Goal: Task Accomplishment & Management: Manage account settings

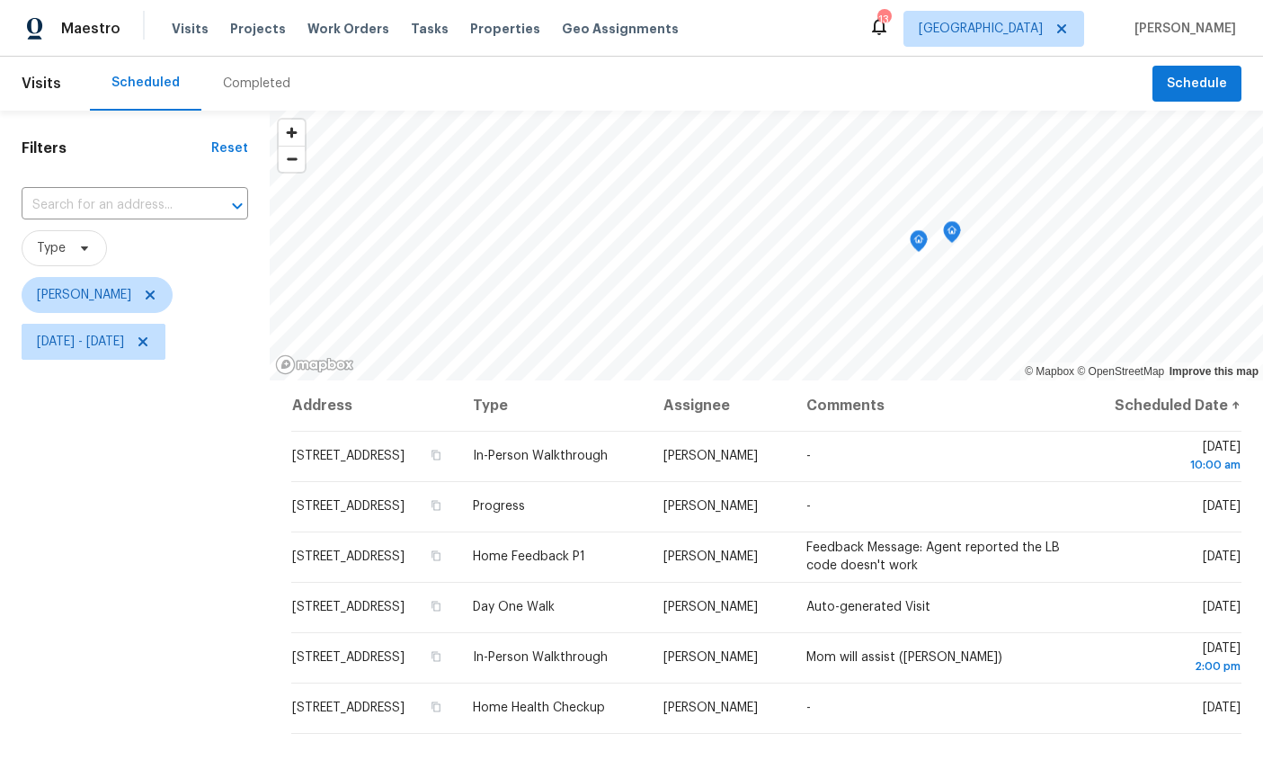
click at [911, 246] on icon "Map marker" at bounding box center [919, 241] width 16 height 21
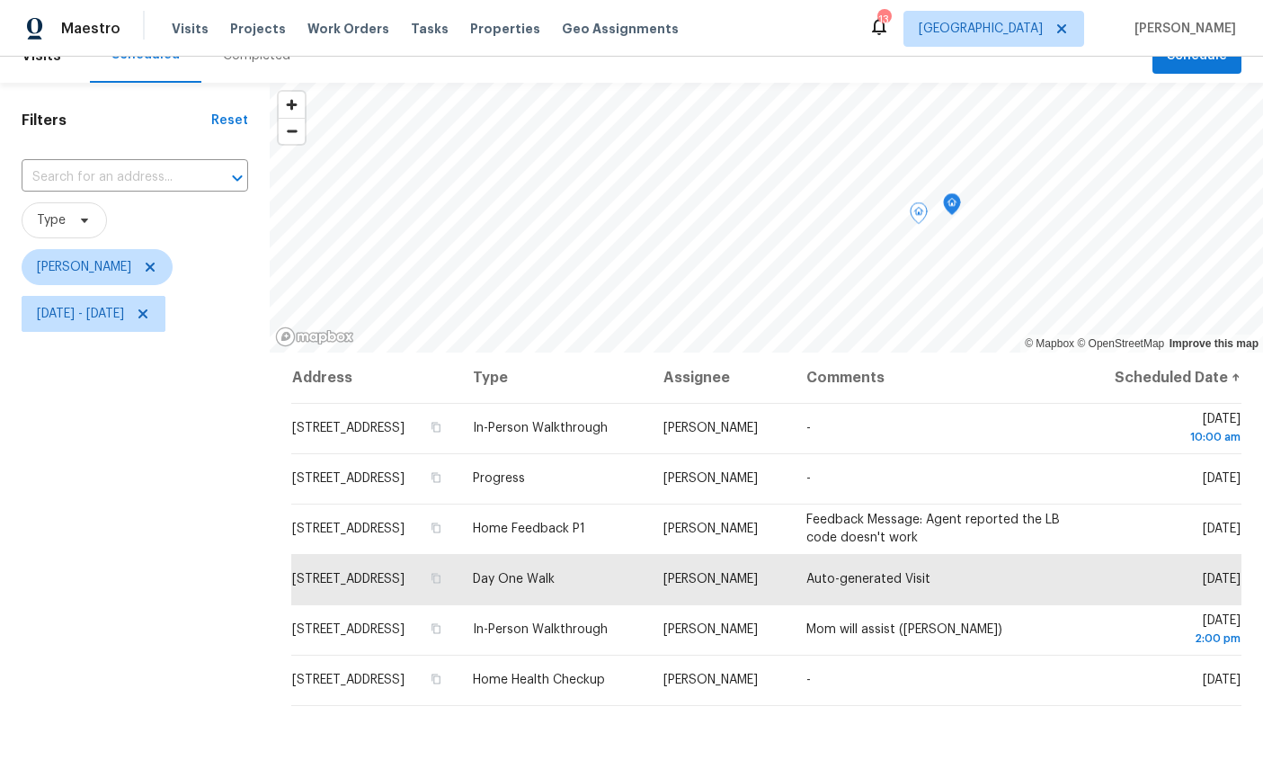
scroll to position [40, 0]
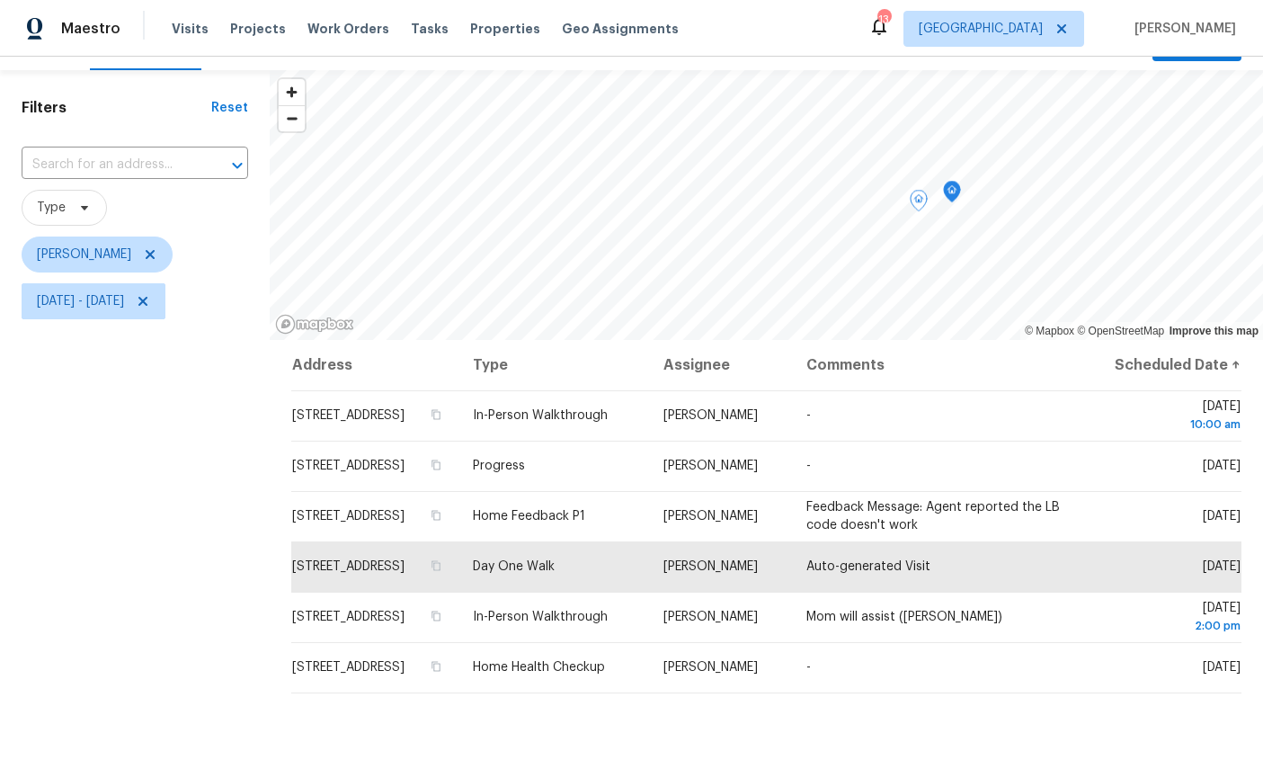
click at [0, 0] on icon at bounding box center [0, 0] width 0 height 0
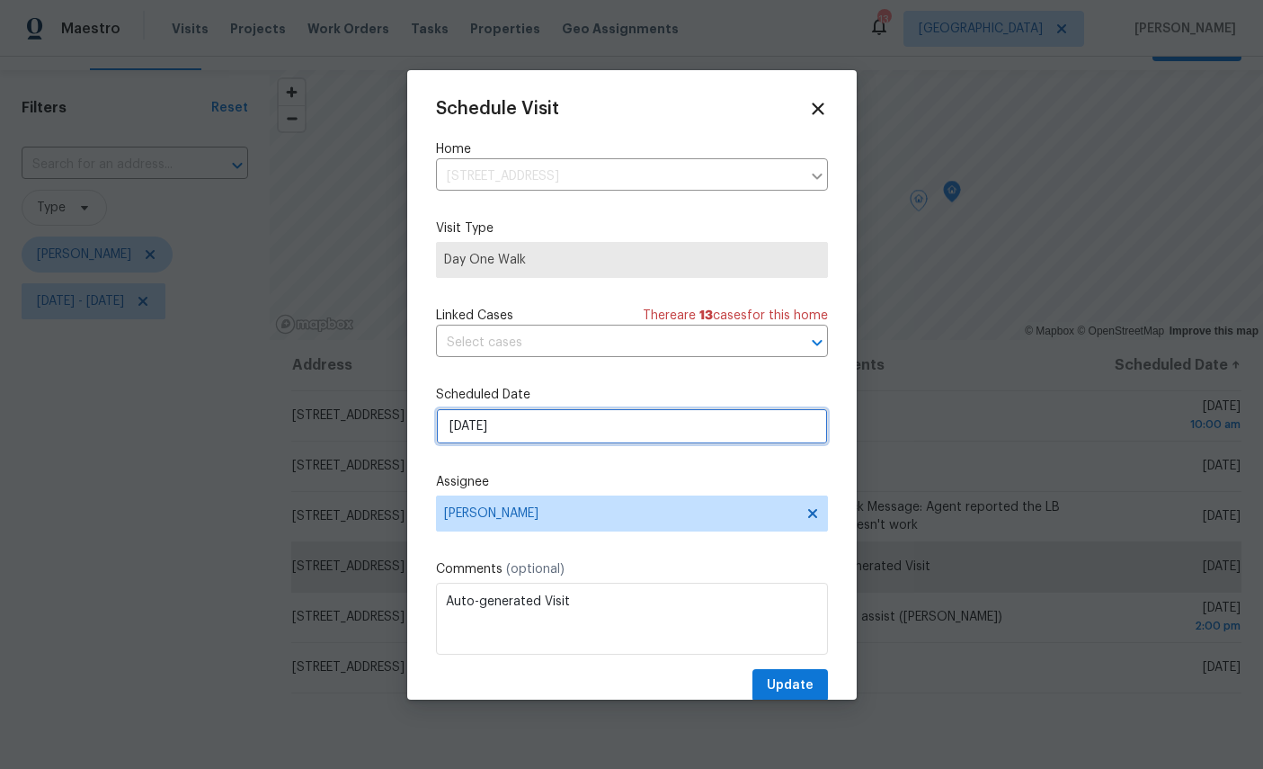
click at [638, 416] on input "9/26/2025" at bounding box center [632, 426] width 392 height 36
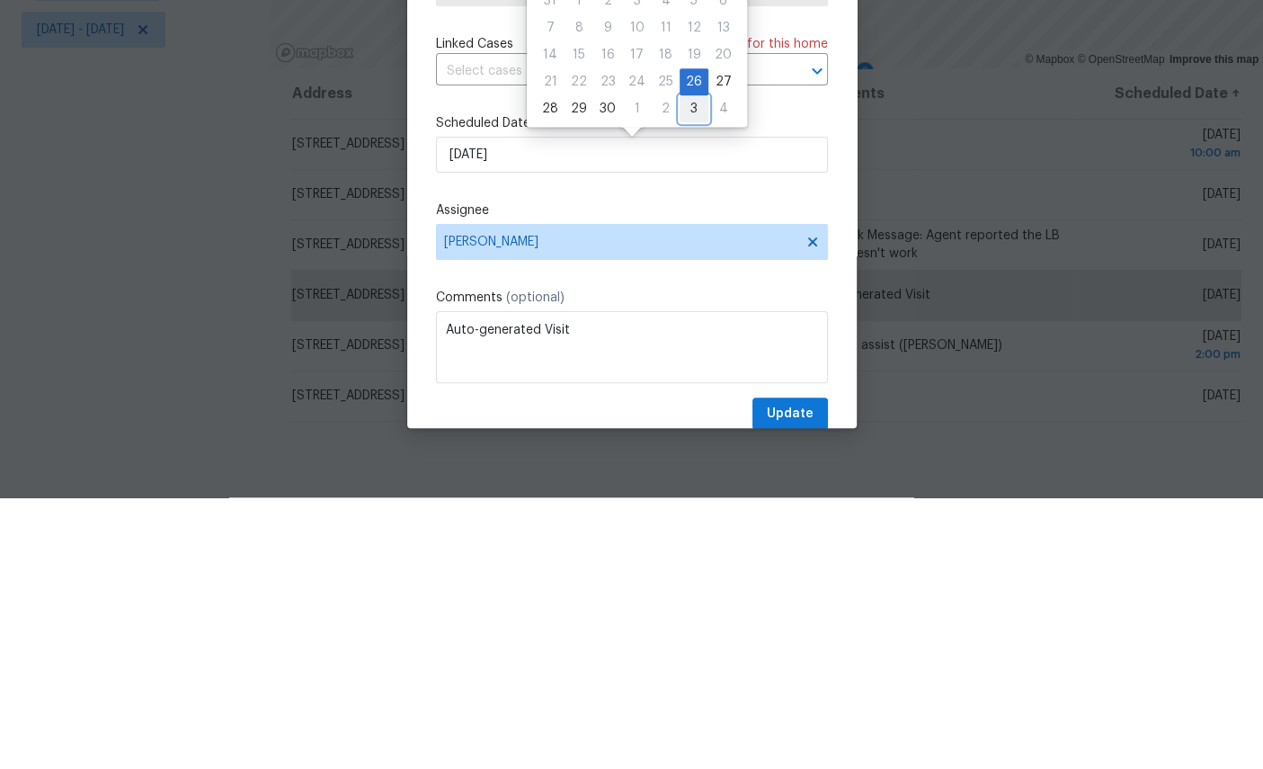
click at [694, 368] on div "3" at bounding box center [694, 380] width 29 height 25
type input "10/3/2025"
select select "9"
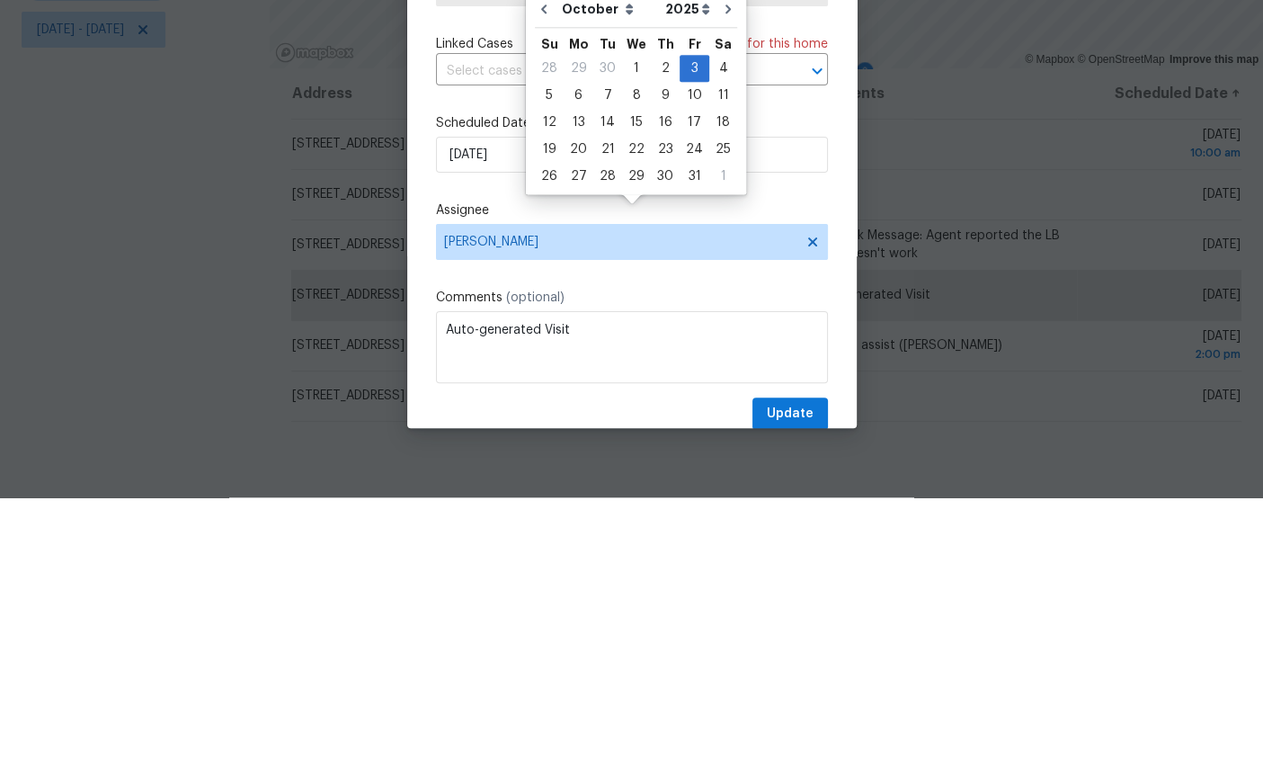
scroll to position [67, 0]
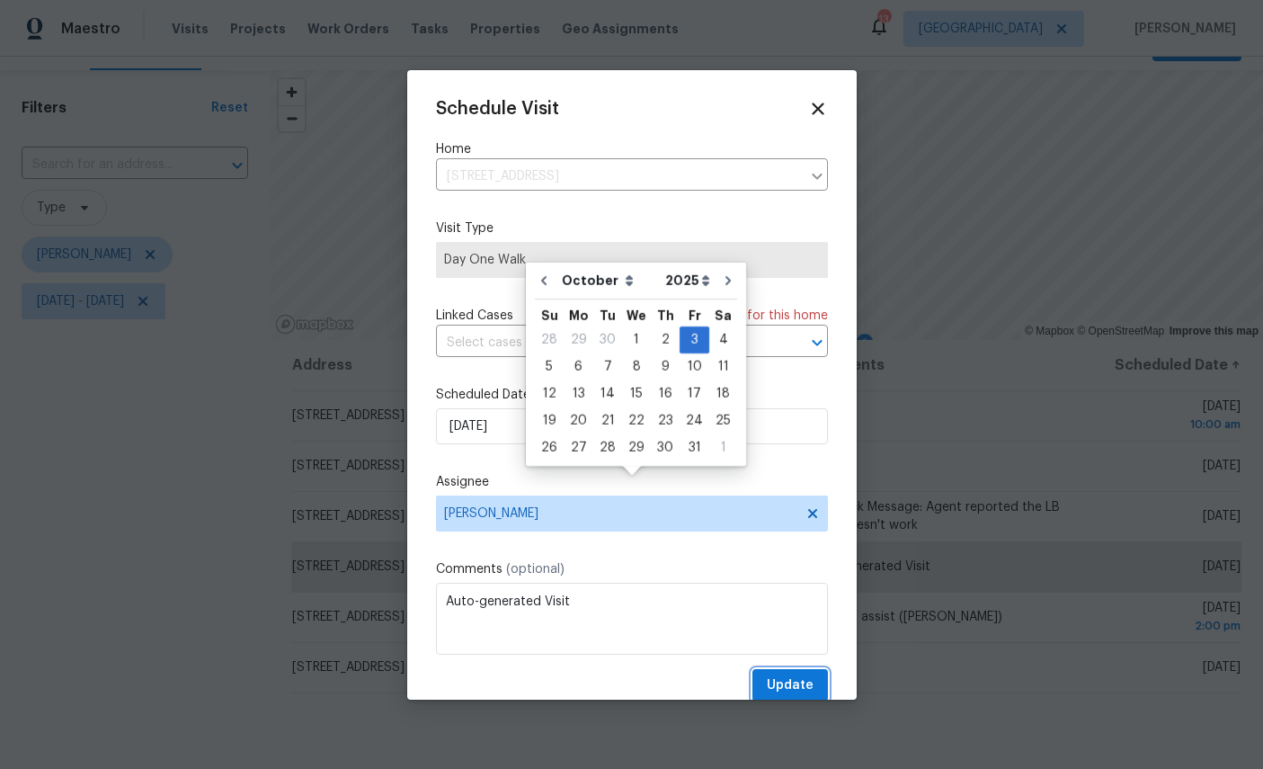
click at [808, 680] on span "Update" at bounding box center [790, 685] width 47 height 22
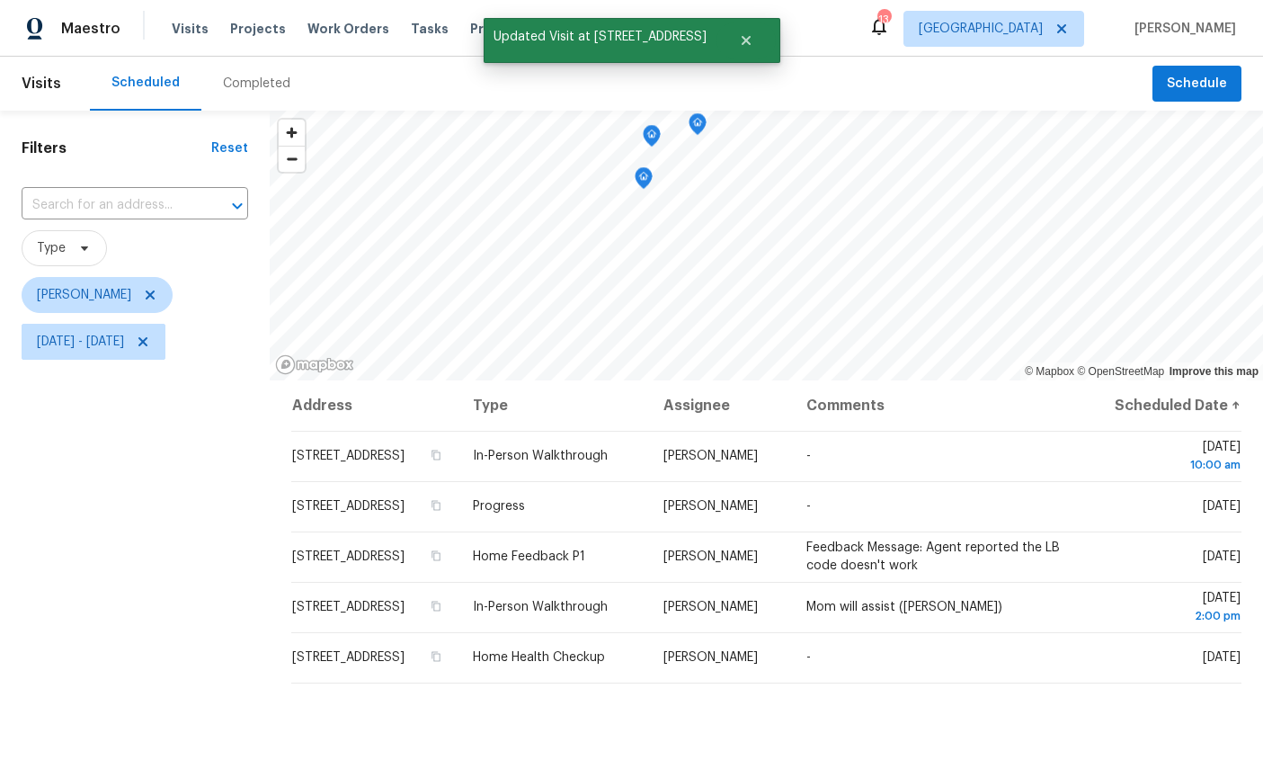
scroll to position [0, 0]
click at [635, 168] on icon "Map marker" at bounding box center [643, 178] width 16 height 21
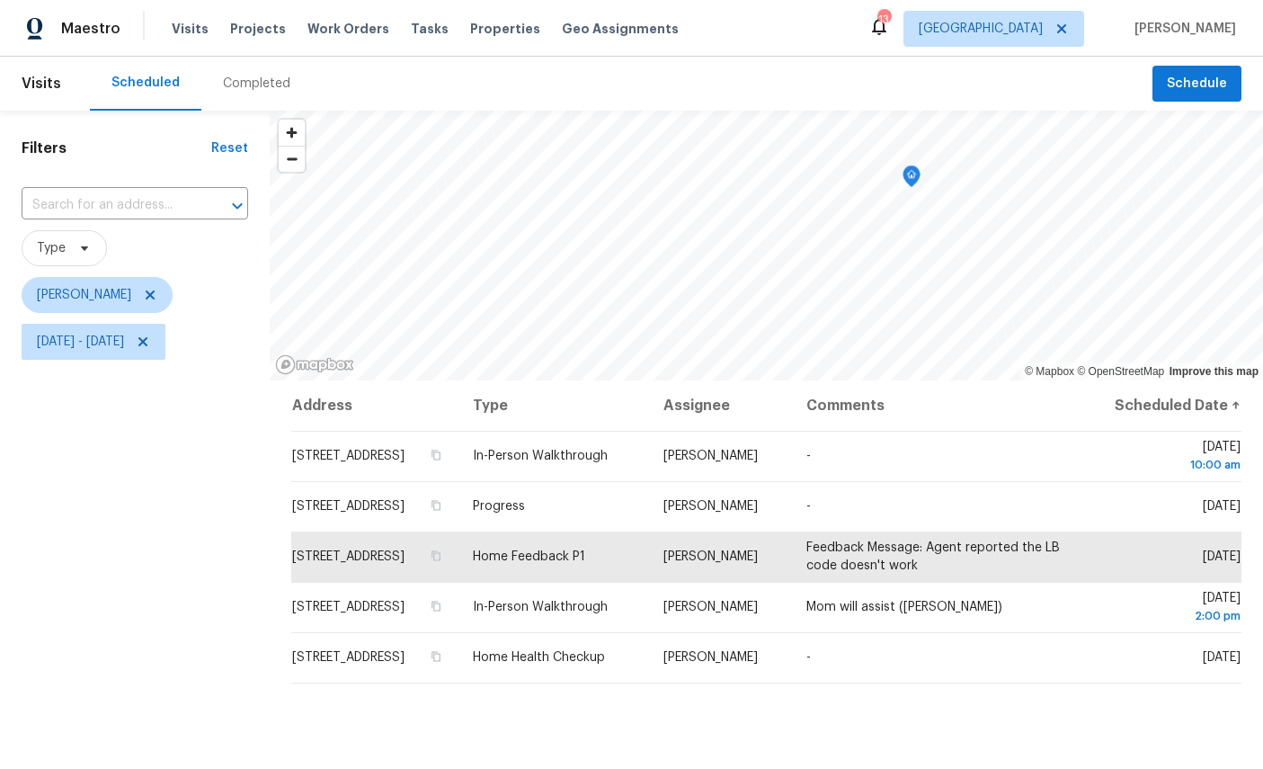
click at [903, 166] on icon "Map marker" at bounding box center [911, 176] width 16 height 21
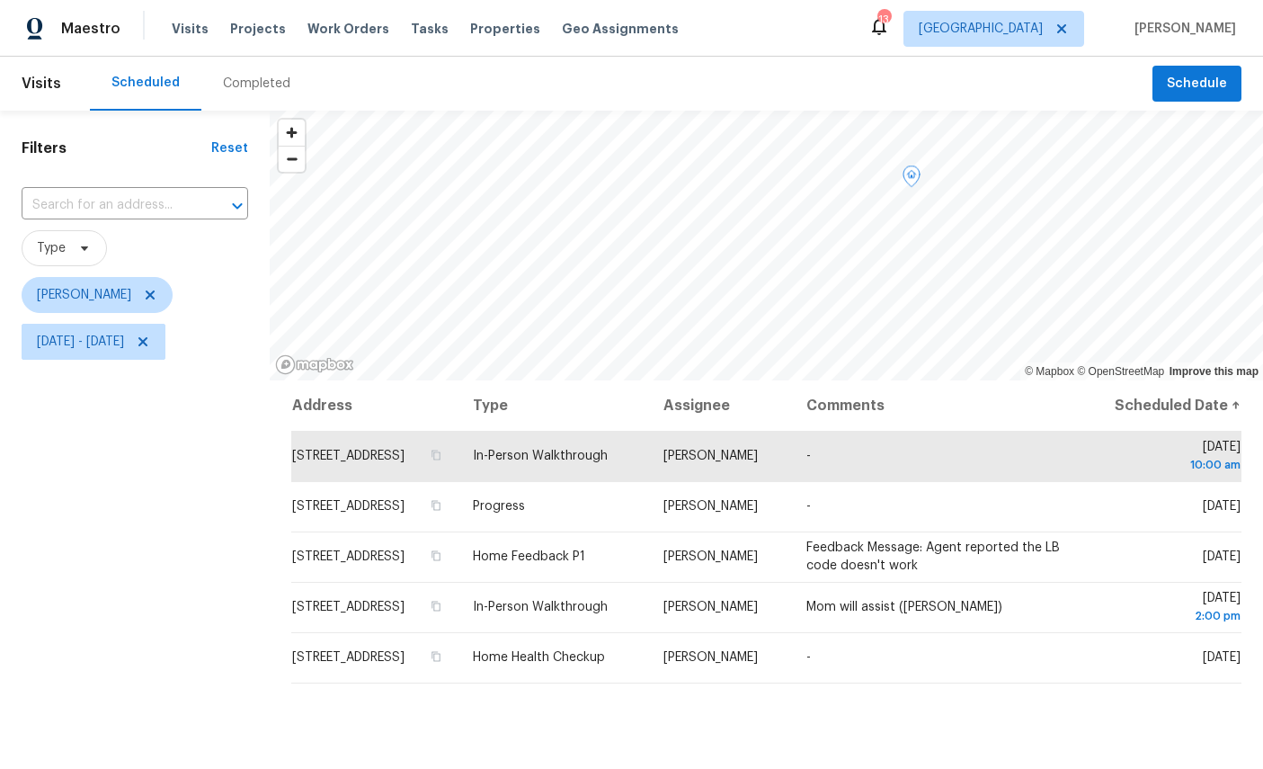
scroll to position [67, 0]
